Goal: Transaction & Acquisition: Book appointment/travel/reservation

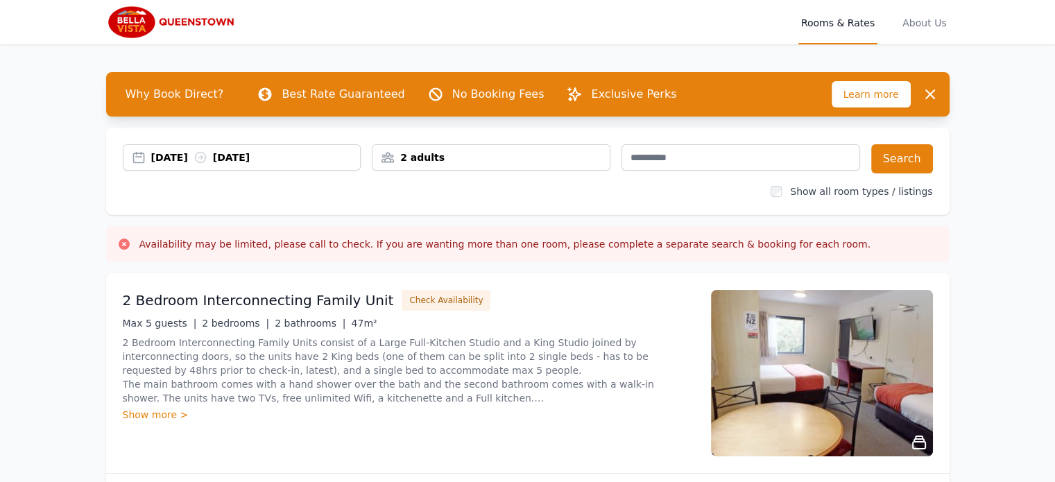
click at [189, 163] on div "[DATE] [DATE]" at bounding box center [255, 157] width 209 height 14
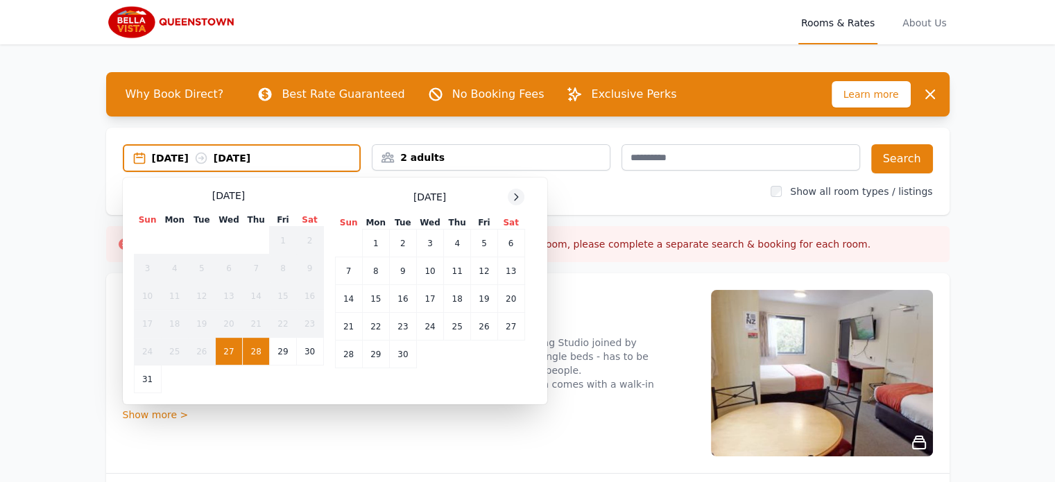
click at [517, 196] on icon at bounding box center [515, 196] width 11 height 11
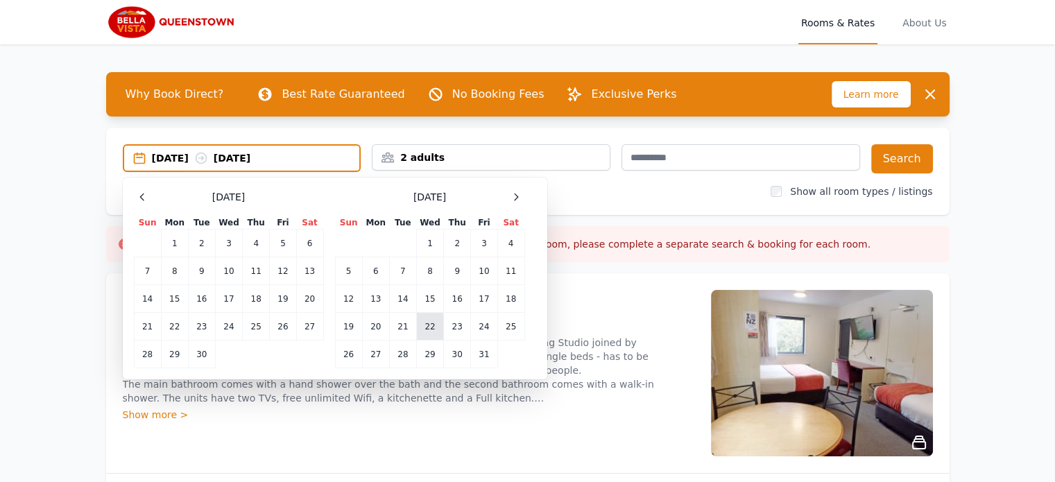
click at [432, 327] on td "22" at bounding box center [429, 327] width 27 height 28
click at [513, 327] on td "25" at bounding box center [510, 327] width 27 height 28
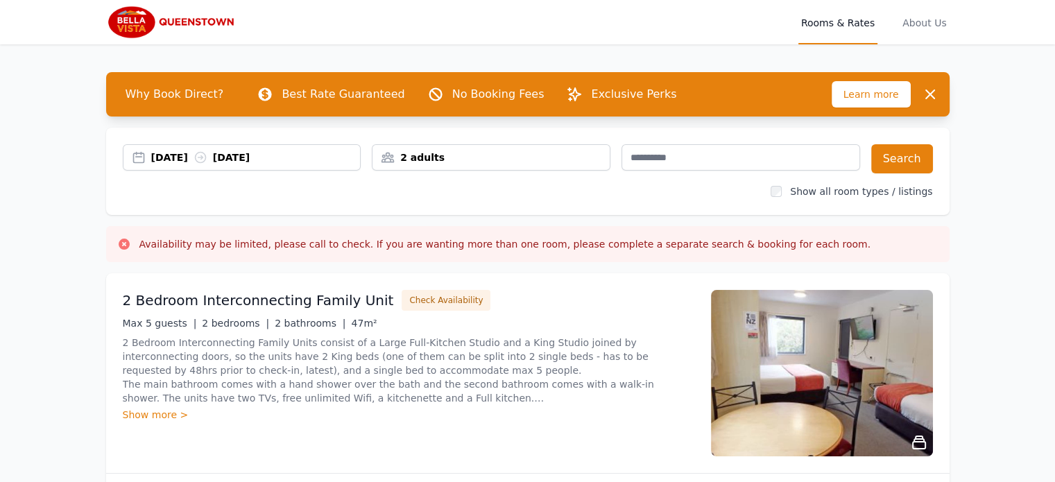
click at [461, 159] on div "2 adults" at bounding box center [490, 157] width 237 height 14
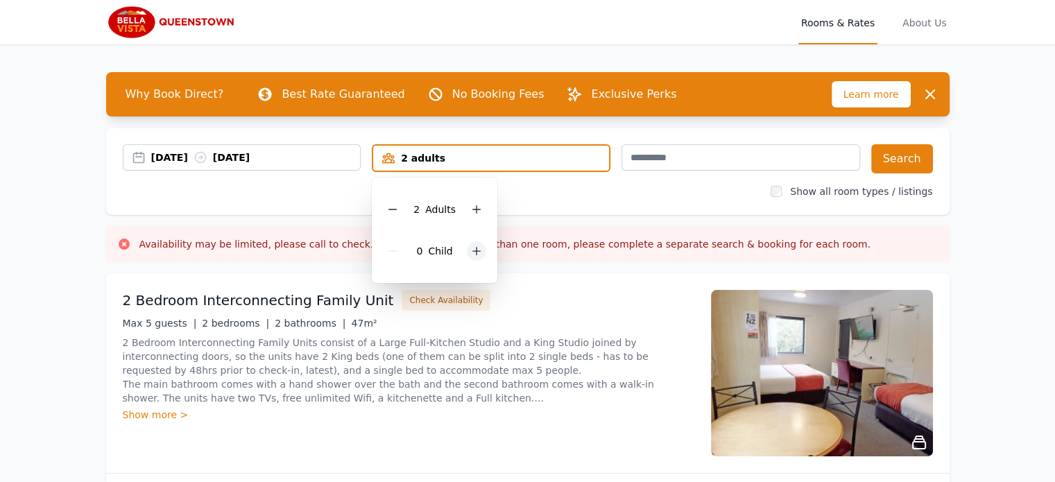
click at [471, 250] on icon at bounding box center [476, 250] width 11 height 11
click at [913, 168] on button "Search" at bounding box center [902, 158] width 62 height 29
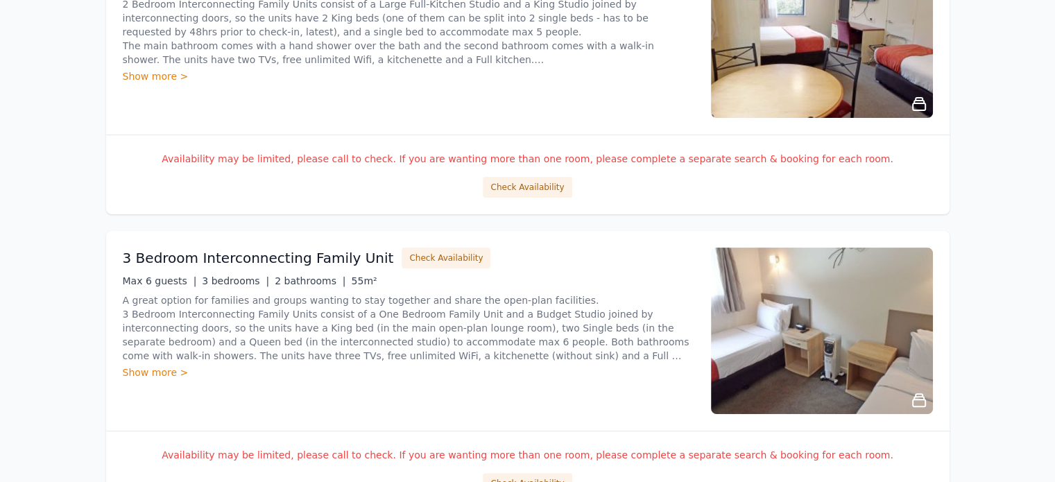
scroll to position [84, 0]
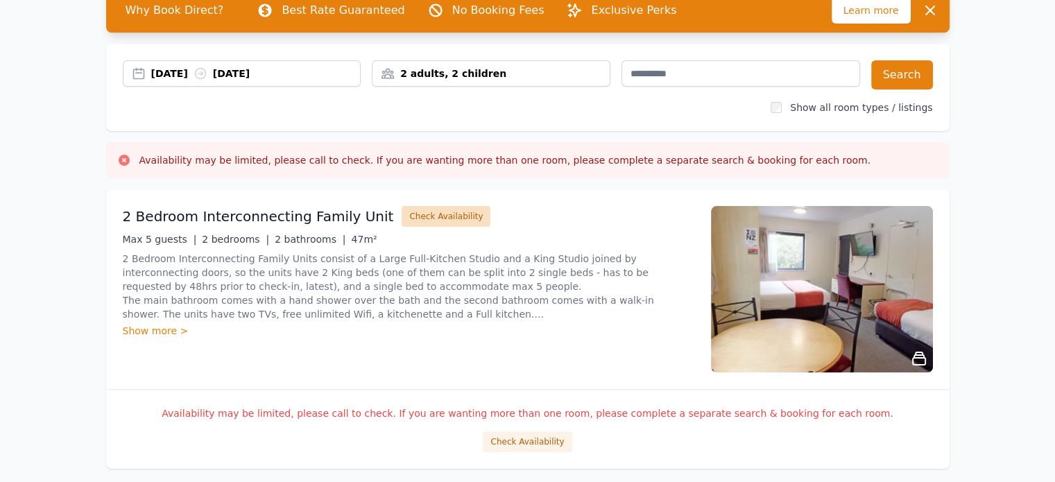
click at [401, 221] on button "Check Availability" at bounding box center [445, 216] width 89 height 21
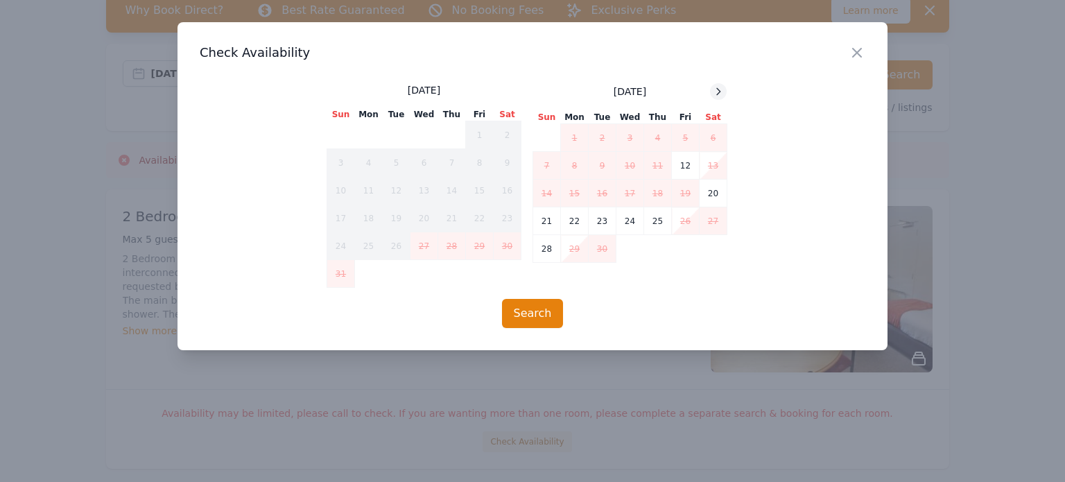
click at [716, 90] on icon at bounding box center [718, 91] width 11 height 11
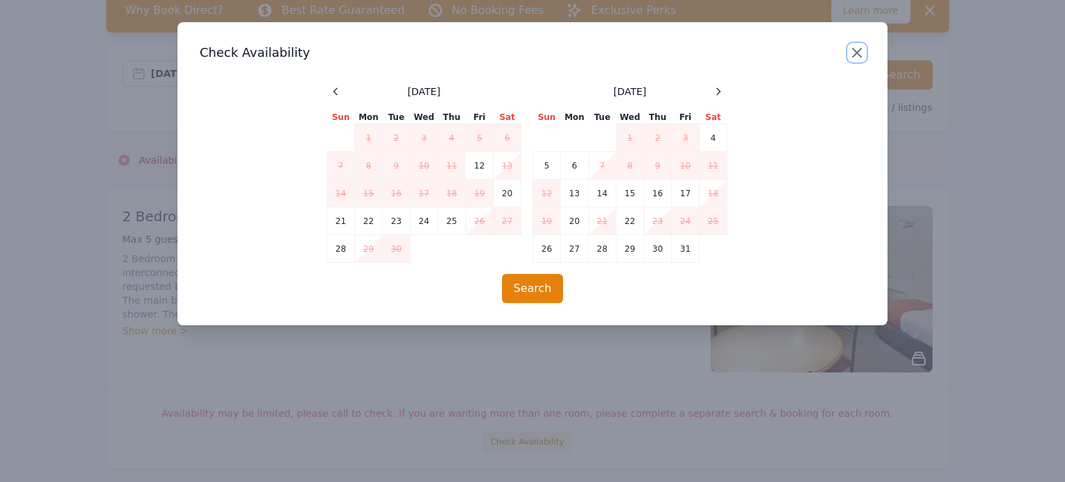
click at [854, 52] on icon "button" at bounding box center [857, 52] width 17 height 17
